Goal: Task Accomplishment & Management: Manage account settings

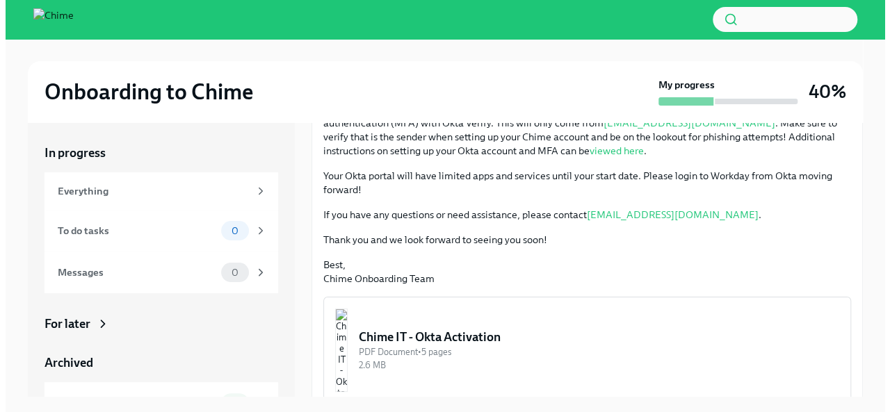
scroll to position [290, 0]
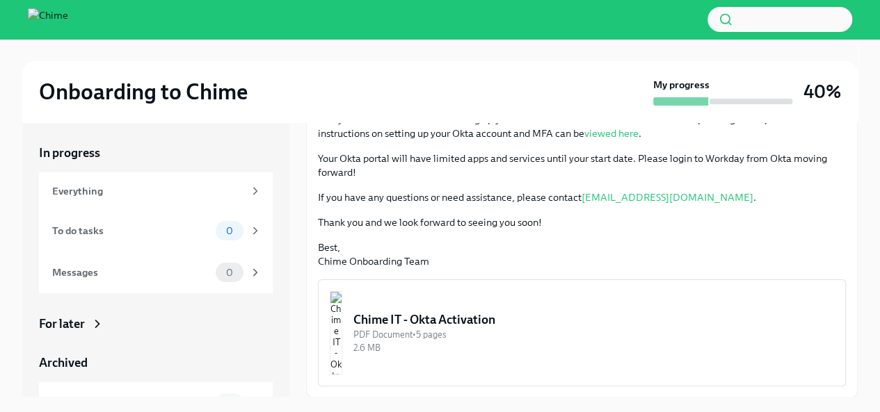
click at [491, 322] on div "Chime IT - Okta Activation" at bounding box center [593, 320] width 481 height 17
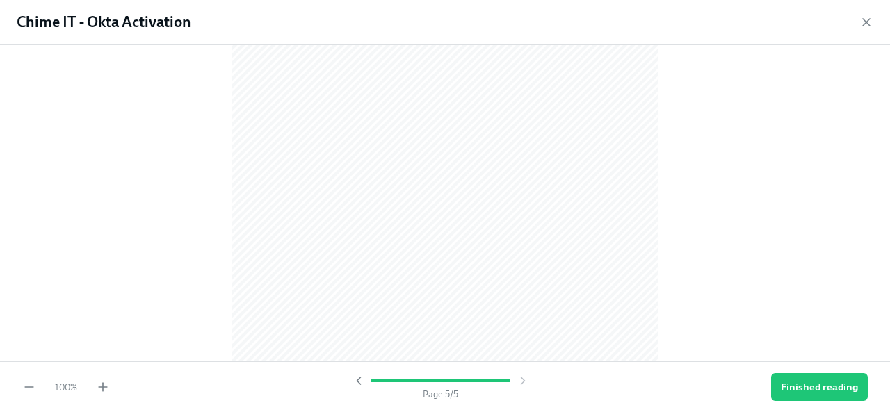
scroll to position [2509, 0]
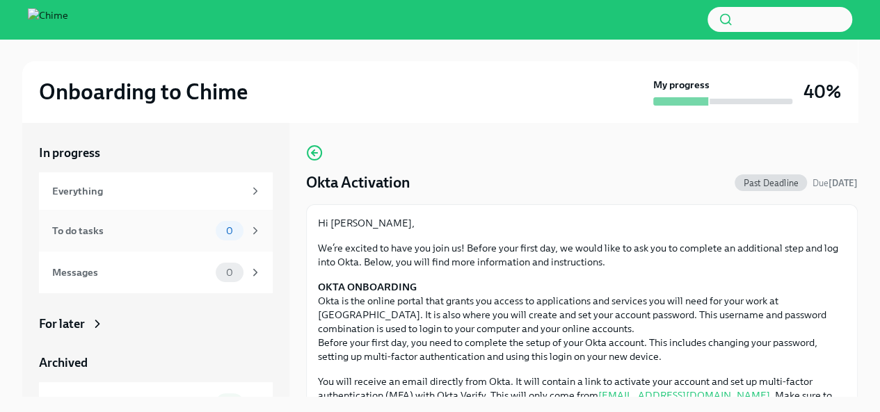
click at [218, 236] on span "0" at bounding box center [230, 231] width 24 height 10
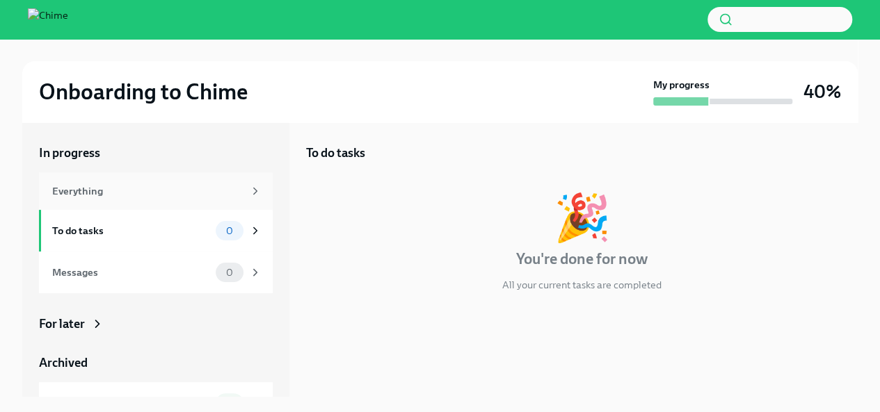
click at [235, 188] on div "Everything" at bounding box center [156, 191] width 209 height 15
click at [235, 273] on div "0" at bounding box center [239, 272] width 46 height 19
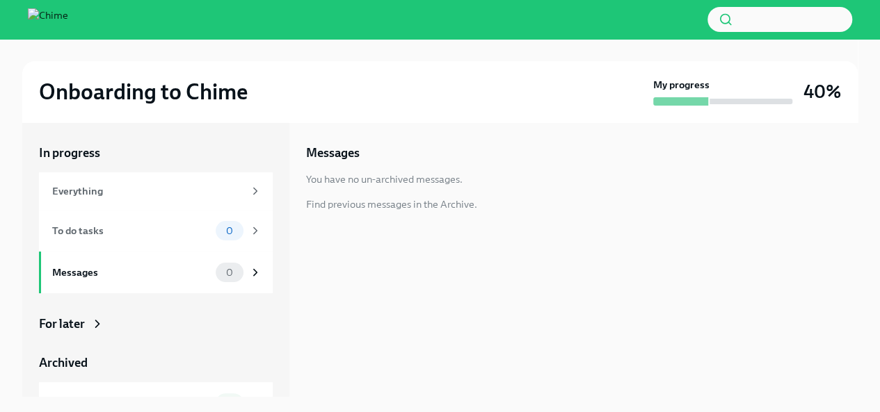
click at [112, 325] on div "For later" at bounding box center [156, 324] width 234 height 17
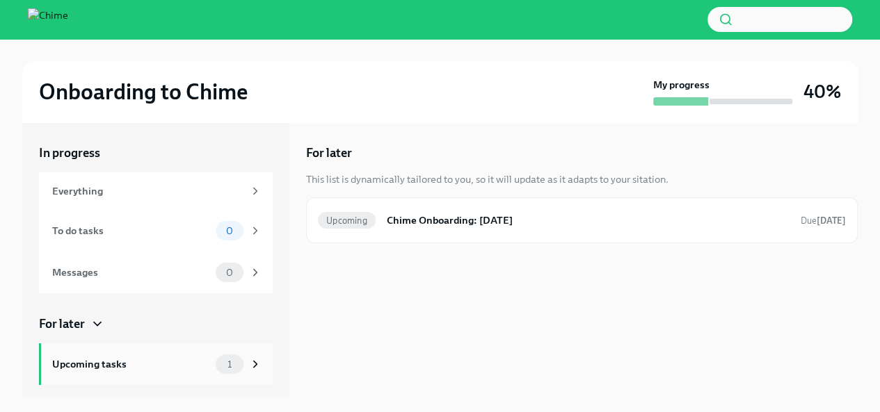
click at [249, 364] on icon at bounding box center [255, 364] width 13 height 13
